Goal: Find specific page/section: Find specific page/section

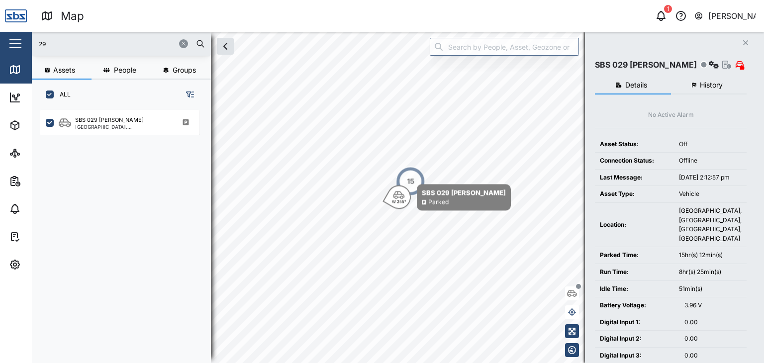
scroll to position [241, 155]
click at [666, 12] on div "1" at bounding box center [668, 9] width 8 height 8
click at [662, 15] on icon "button" at bounding box center [661, 16] width 12 height 12
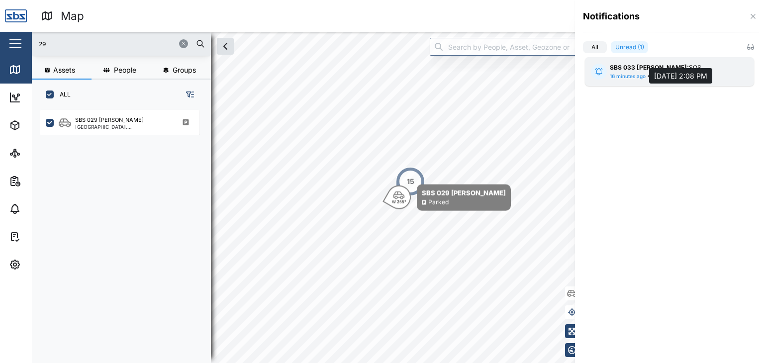
click at [627, 77] on div "16 minutes ago" at bounding box center [628, 77] width 36 height 8
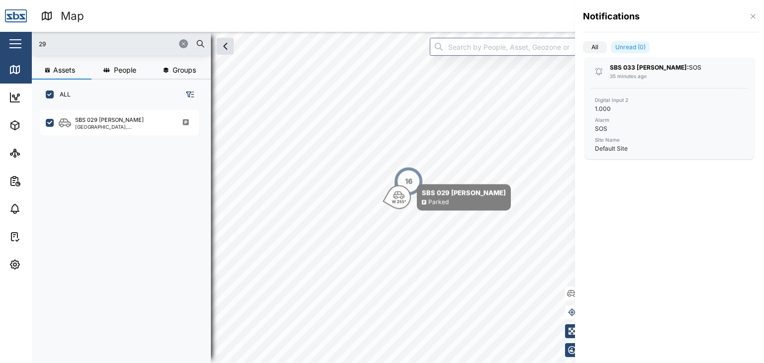
drag, startPoint x: 61, startPoint y: 44, endPoint x: 14, endPoint y: 47, distance: 47.3
click at [14, 47] on div at bounding box center [382, 181] width 764 height 363
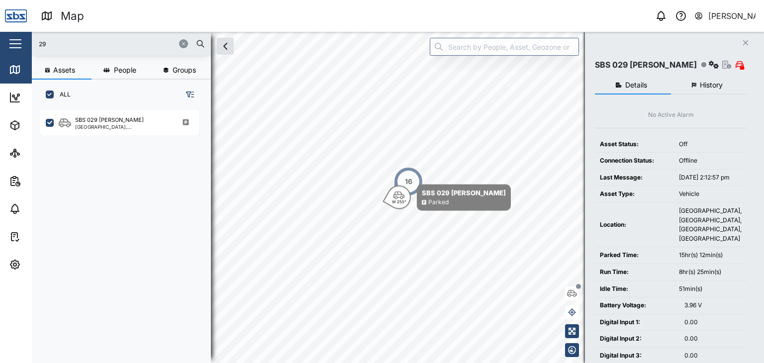
drag, startPoint x: 58, startPoint y: 43, endPoint x: 26, endPoint y: 44, distance: 31.4
click at [26, 44] on div "Map 0 [PERSON_NAME] Close Map Dashboard Assets ATS Camera Generator Personnel T…" at bounding box center [382, 181] width 764 height 363
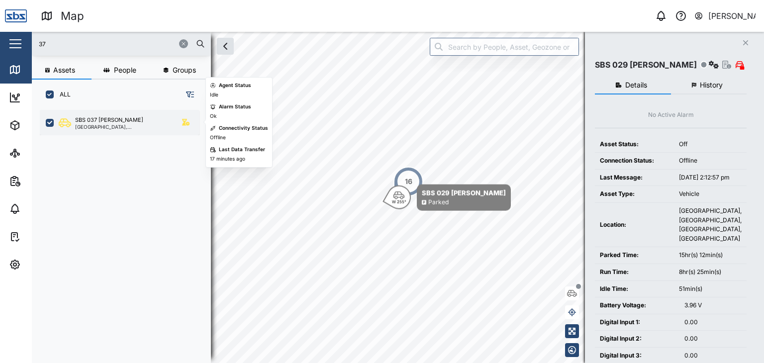
click at [122, 124] on div "[GEOGRAPHIC_DATA], [GEOGRAPHIC_DATA]" at bounding box center [122, 126] width 95 height 5
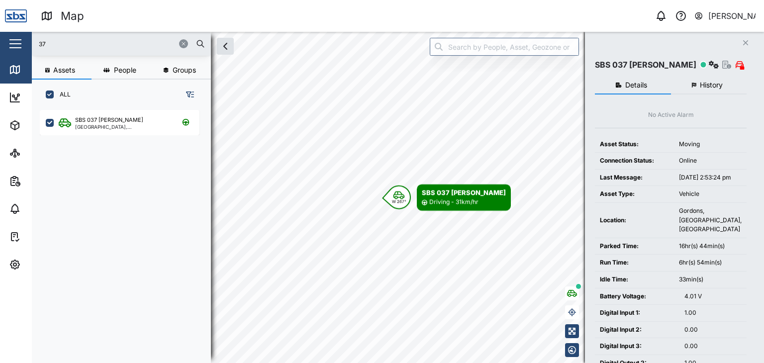
drag, startPoint x: 50, startPoint y: 42, endPoint x: 0, endPoint y: 45, distance: 49.8
click at [0, 45] on div "Map 0 [PERSON_NAME] Close Map Dashboard Assets ATS Camera Generator Personnel T…" at bounding box center [382, 181] width 764 height 363
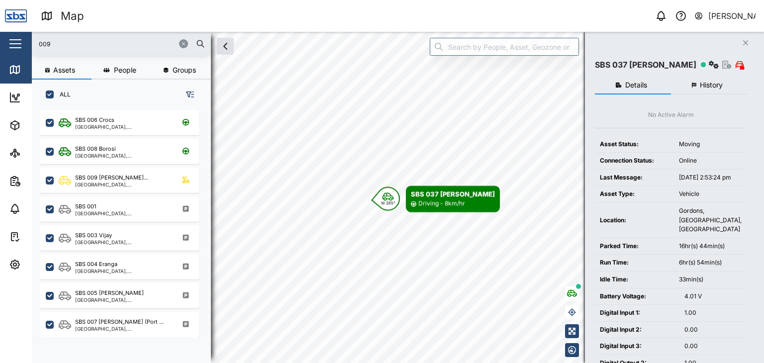
type input "009"
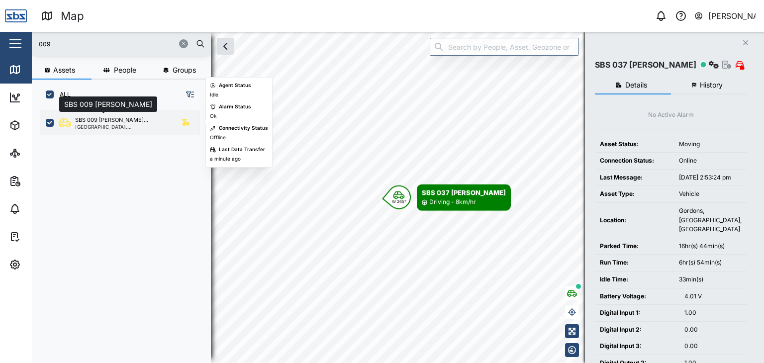
click at [91, 122] on div "SBS 009 [PERSON_NAME]..." at bounding box center [111, 120] width 73 height 8
